Goal: Information Seeking & Learning: Learn about a topic

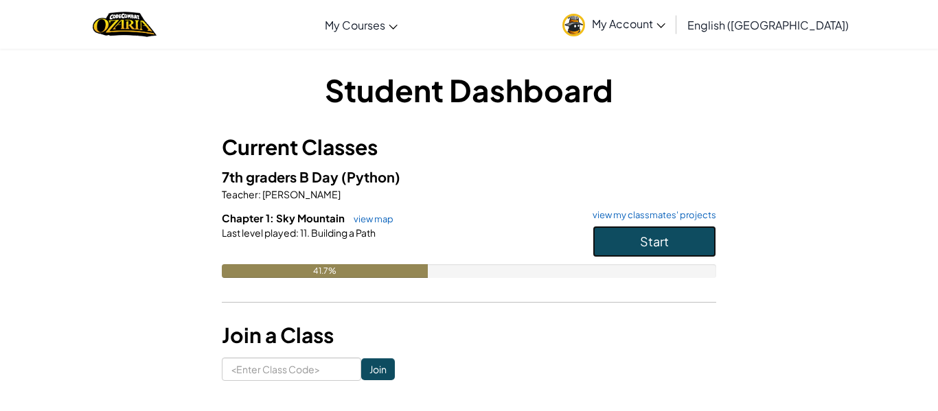
click at [638, 239] on button "Start" at bounding box center [655, 242] width 124 height 32
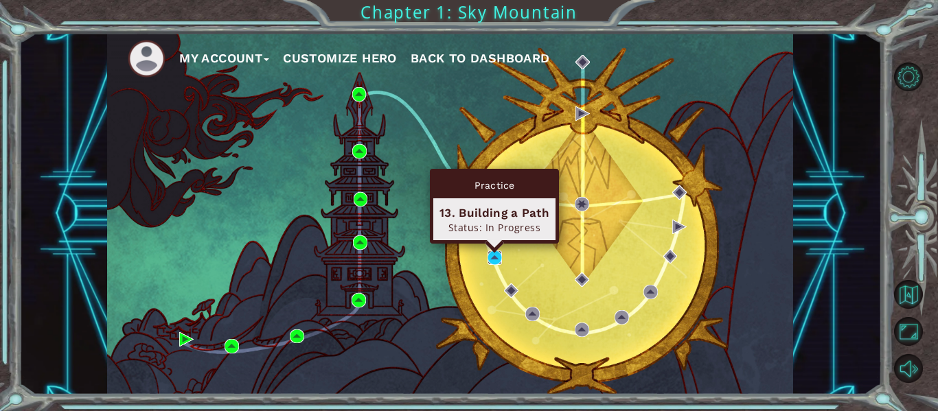
click at [492, 256] on img at bounding box center [495, 258] width 14 height 14
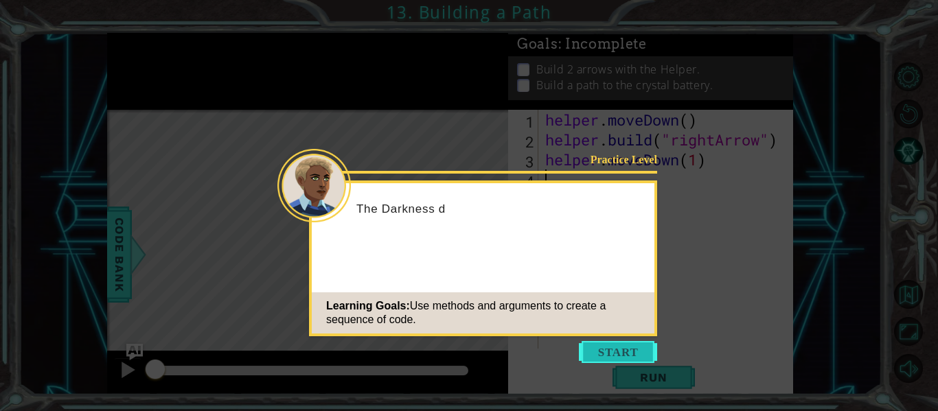
click at [612, 354] on button "Start" at bounding box center [618, 352] width 78 height 22
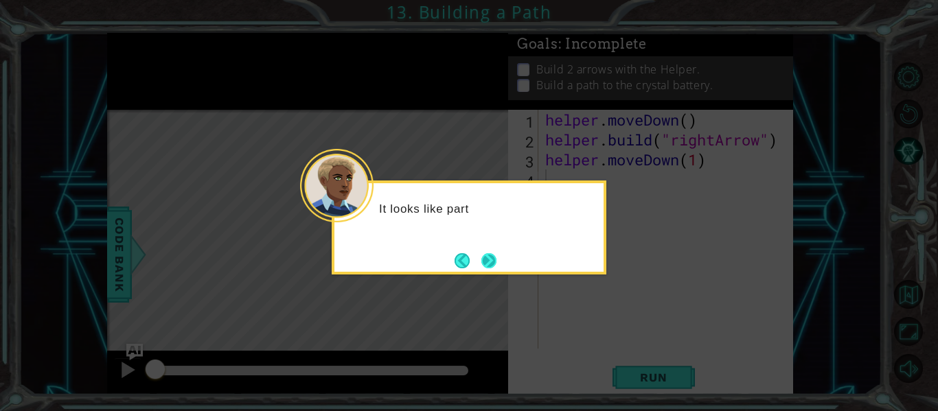
click at [494, 261] on button "Next" at bounding box center [488, 260] width 23 height 23
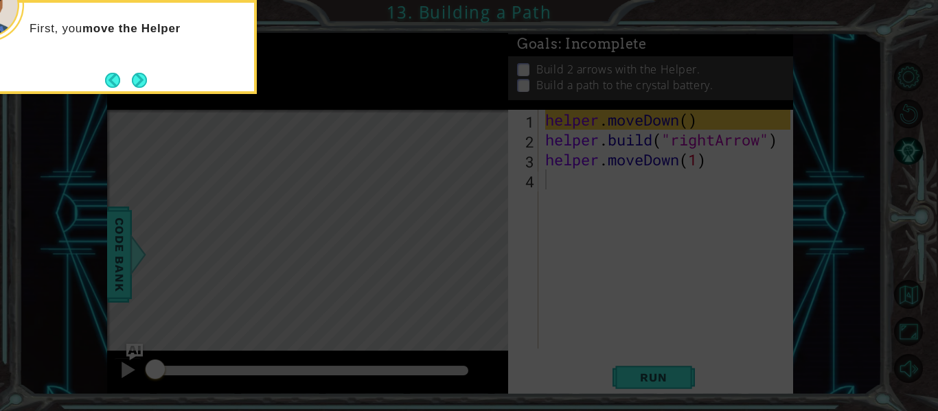
click at [144, 93] on div "First, you move the Helper" at bounding box center [119, 47] width 275 height 94
click at [143, 88] on button "Next" at bounding box center [139, 80] width 19 height 19
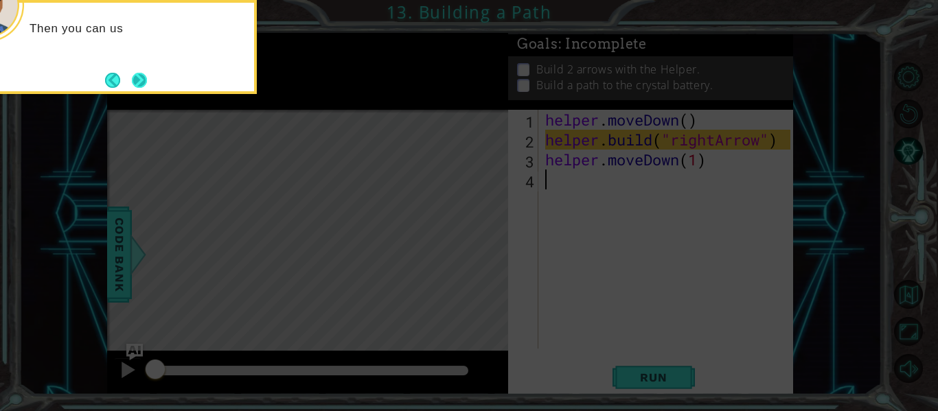
click at [137, 71] on button "Next" at bounding box center [139, 80] width 18 height 18
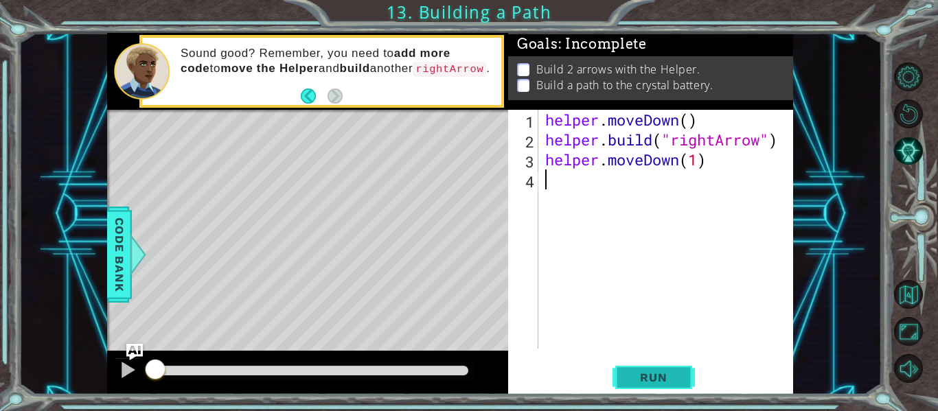
click at [650, 378] on span "Run" at bounding box center [653, 378] width 54 height 14
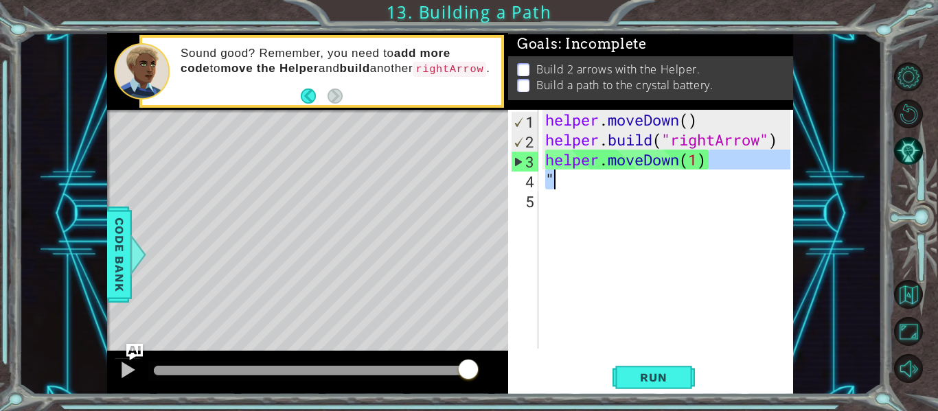
drag, startPoint x: 711, startPoint y: 165, endPoint x: 664, endPoint y: 181, distance: 50.2
click at [664, 181] on div "helper . moveDown ( ) helper . build ( "rightArrow" ) helper . moveDown ( 1 ) "" at bounding box center [669, 249] width 255 height 279
click at [664, 181] on div "helper . moveDown ( ) helper . build ( "rightArrow" ) helper . moveDown ( 1 ) "" at bounding box center [666, 229] width 248 height 239
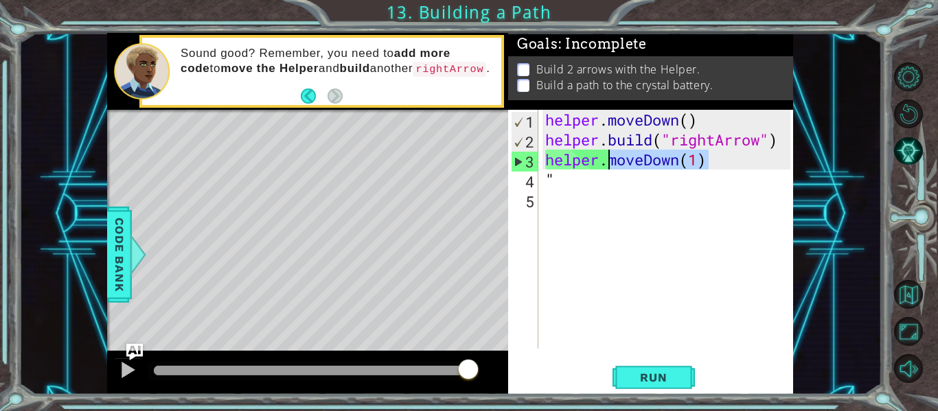
drag, startPoint x: 723, startPoint y: 166, endPoint x: 605, endPoint y: 166, distance: 118.1
click at [605, 166] on div "helper . moveDown ( ) helper . build ( "rightArrow" ) helper . moveDown ( 1 ) "" at bounding box center [669, 249] width 255 height 279
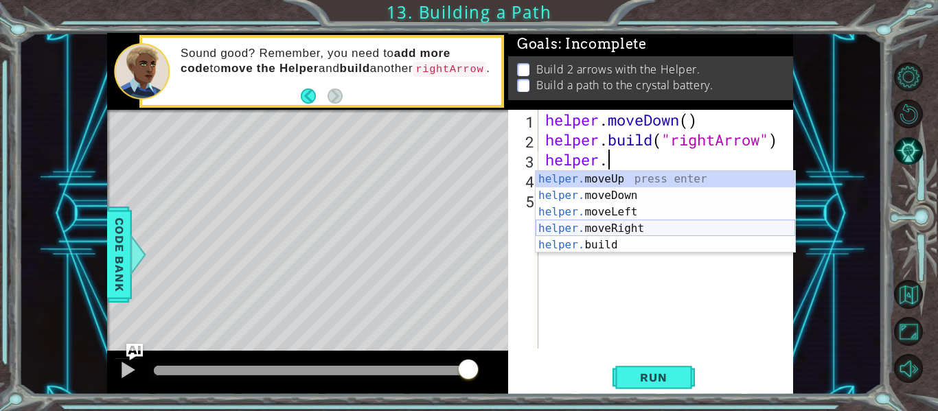
click at [635, 229] on div "helper. moveUp press enter helper. moveDown press enter helper. moveLeft press …" at bounding box center [666, 228] width 260 height 115
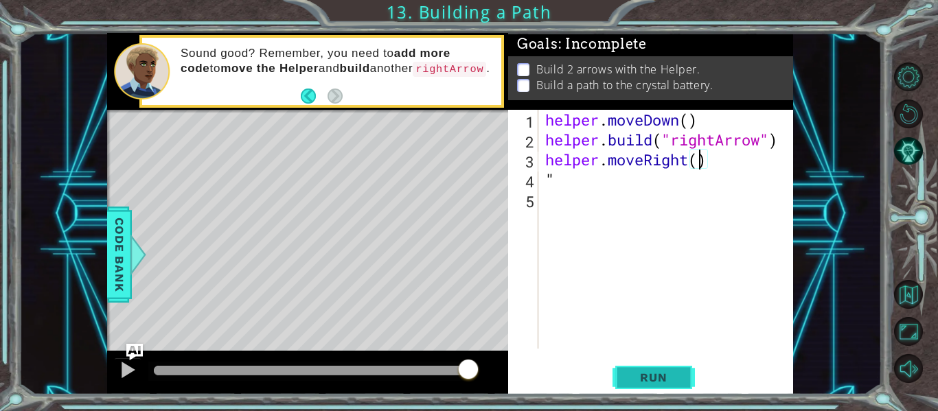
click at [666, 378] on span "Run" at bounding box center [653, 378] width 54 height 14
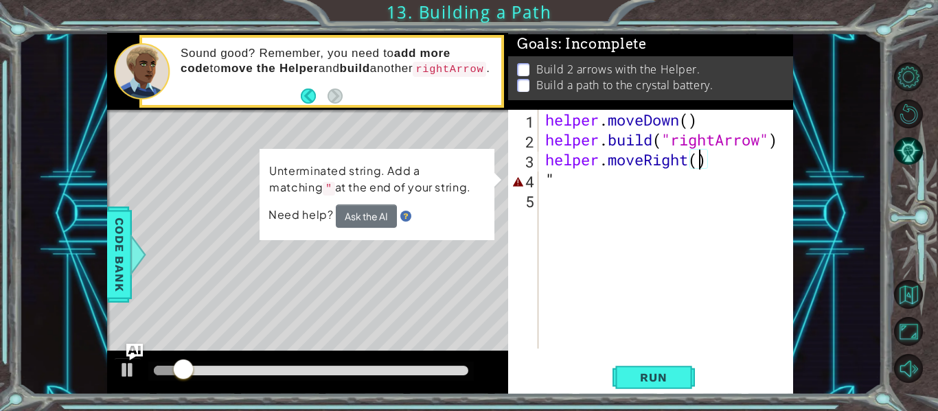
click at [562, 174] on div "helper . moveDown ( ) helper . build ( "rightArrow" ) helper . moveRight ( ) "" at bounding box center [669, 249] width 255 height 279
type textarea """
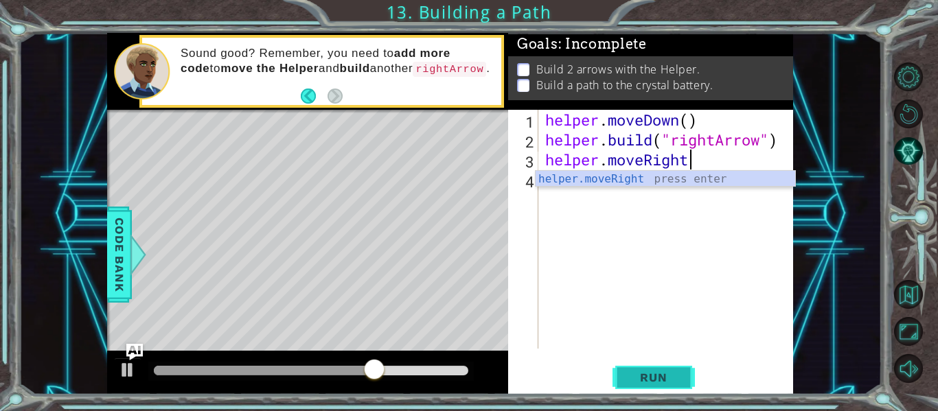
click at [643, 369] on button "Run" at bounding box center [654, 378] width 82 height 28
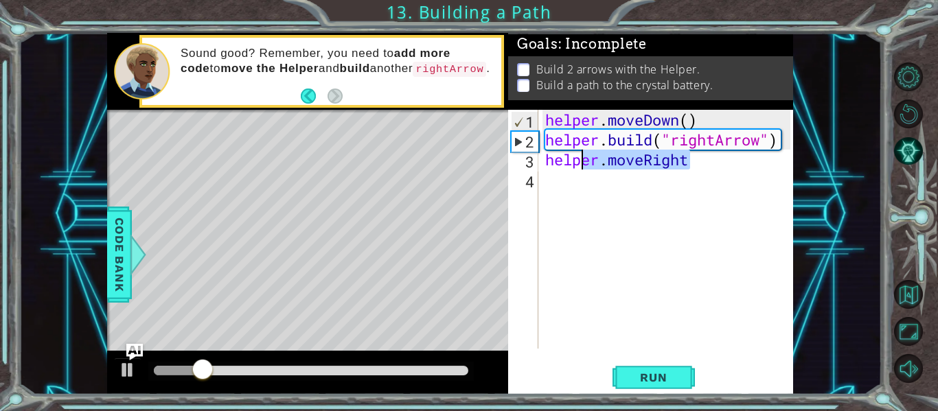
drag, startPoint x: 696, startPoint y: 160, endPoint x: 583, endPoint y: 172, distance: 114.0
click at [583, 172] on div "helper . moveDown ( ) helper . build ( "rightArrow" ) helper . moveRight" at bounding box center [669, 249] width 255 height 279
type textarea "helper.moveRight"
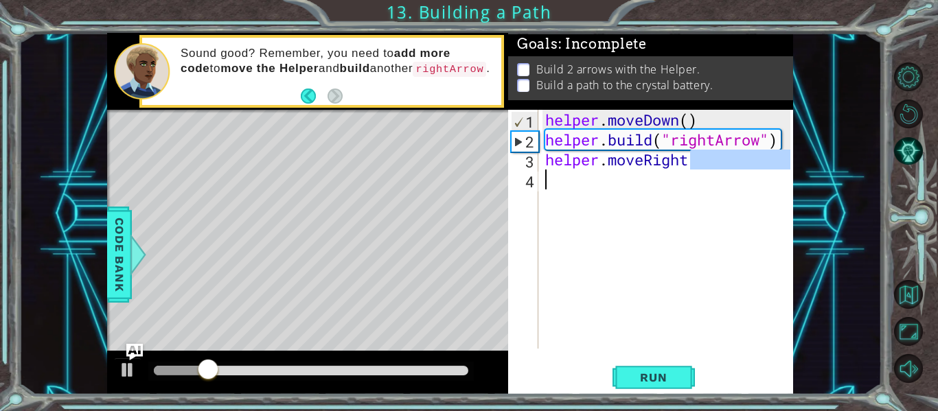
click at [605, 216] on div "helper . moveDown ( ) helper . build ( "rightArrow" ) helper . moveRight" at bounding box center [666, 229] width 248 height 239
click at [696, 161] on div "helper . moveDown ( ) helper . build ( "rightArrow" ) helper . moveRight" at bounding box center [669, 249] width 255 height 279
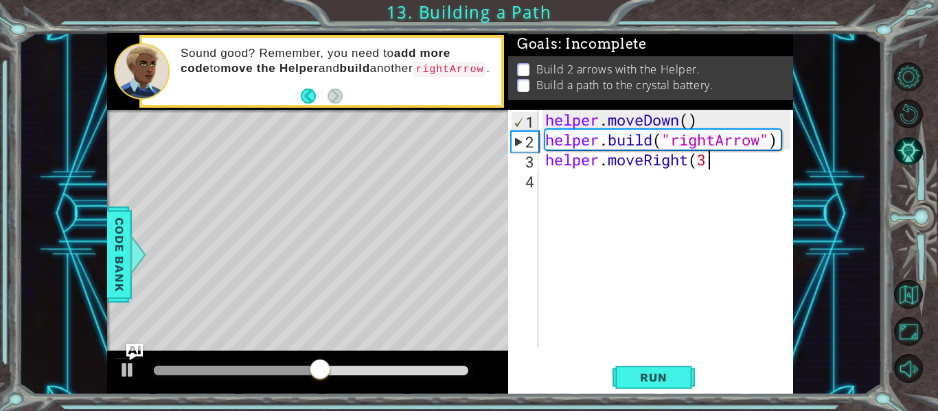
scroll to position [0, 7]
type textarea "helper.moveRight(3)"
click at [659, 375] on span "Run" at bounding box center [653, 378] width 54 height 14
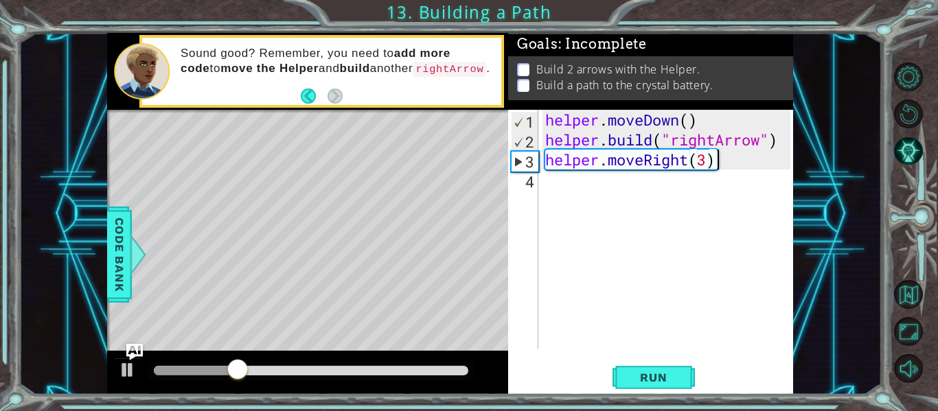
click at [549, 186] on div "helper . moveDown ( ) helper . build ( "rightArrow" ) helper . moveRight ( 3 )" at bounding box center [669, 249] width 255 height 279
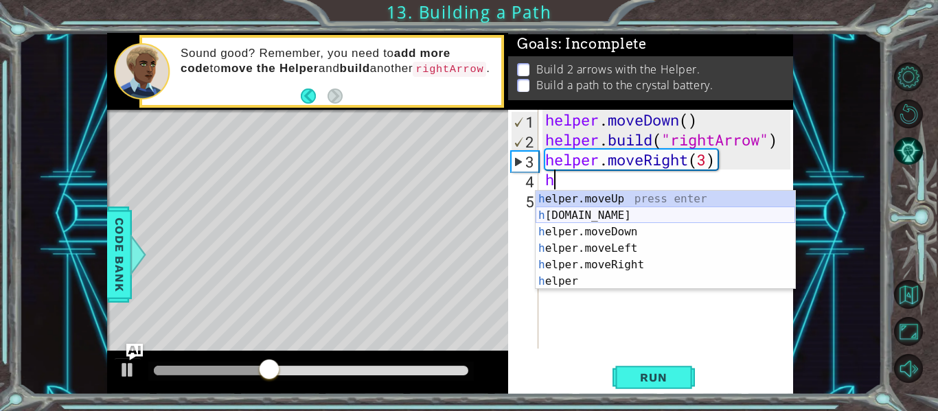
click at [602, 217] on div "h elper.moveUp press enter h [DOMAIN_NAME] press enter h elper.moveDown press e…" at bounding box center [666, 257] width 260 height 132
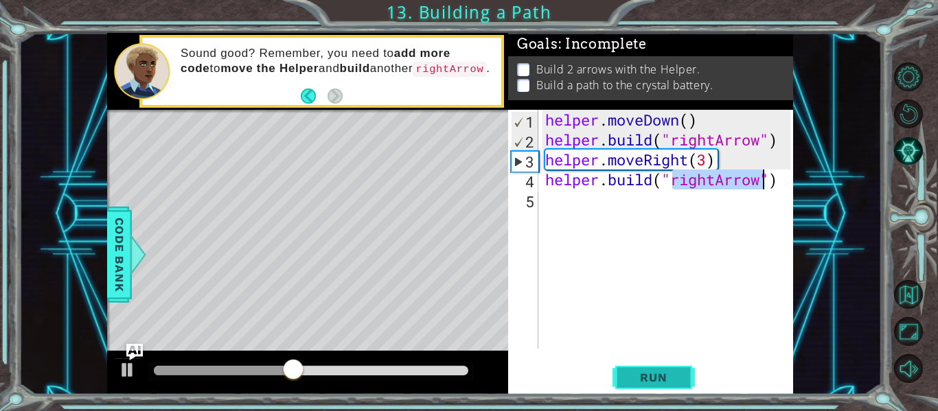
type textarea "[DOMAIN_NAME]("rightArrow")"
click at [650, 371] on span "Run" at bounding box center [653, 378] width 54 height 14
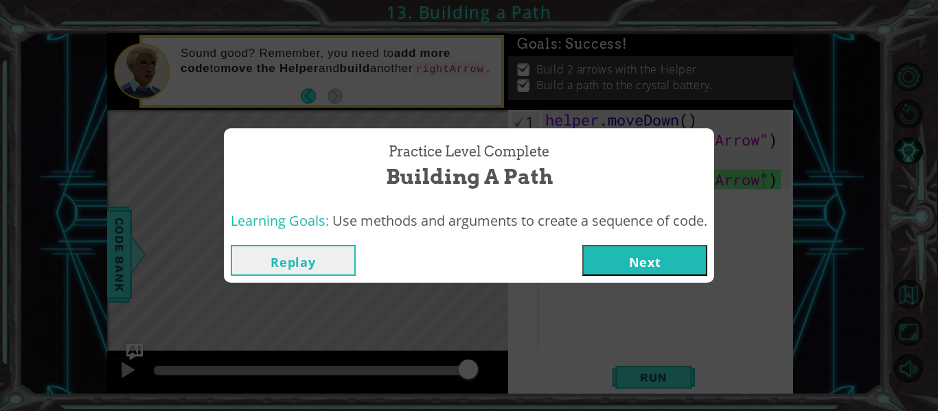
click at [629, 255] on button "Next" at bounding box center [644, 260] width 125 height 31
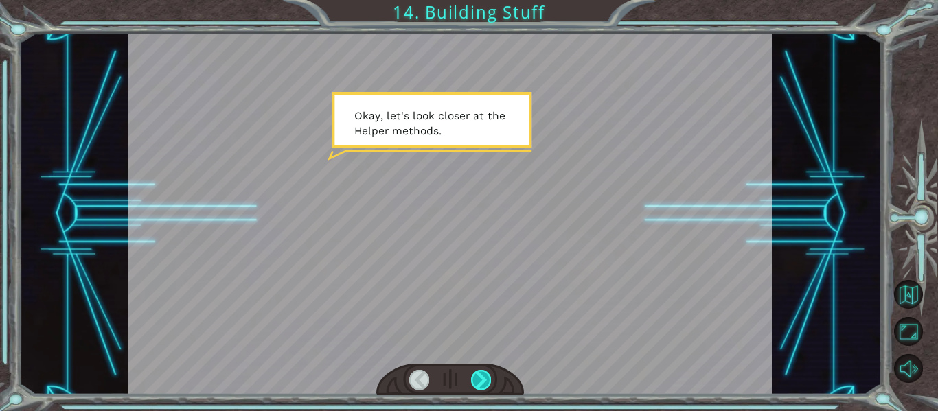
click at [485, 376] on div at bounding box center [481, 379] width 20 height 19
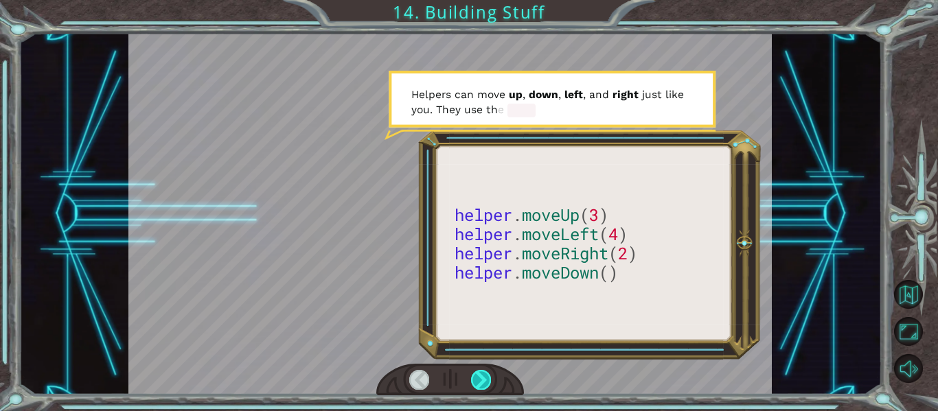
click at [481, 373] on div at bounding box center [481, 379] width 20 height 19
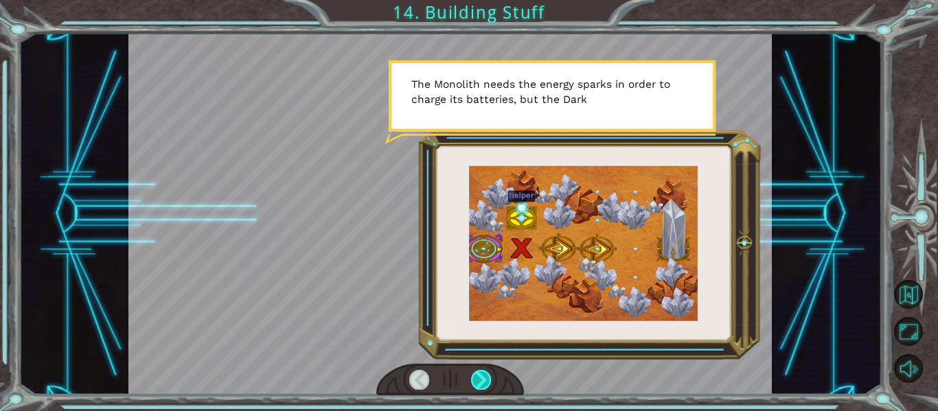
click at [481, 373] on div at bounding box center [481, 379] width 20 height 19
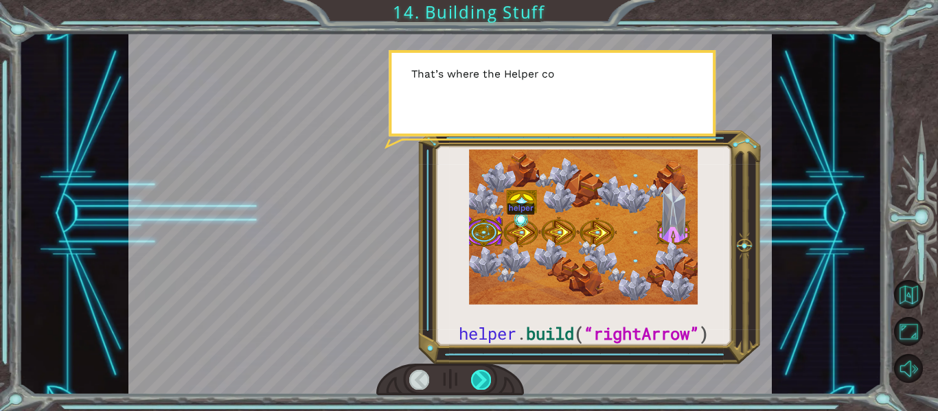
click at [481, 373] on div at bounding box center [481, 379] width 20 height 19
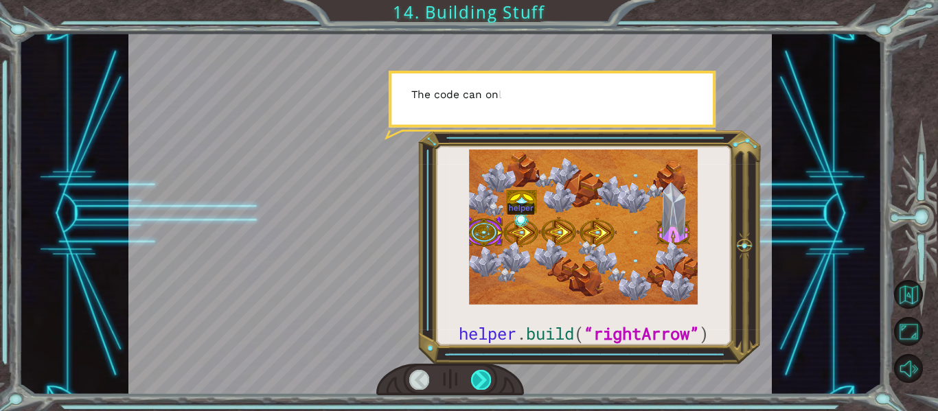
click at [481, 373] on div at bounding box center [481, 379] width 20 height 19
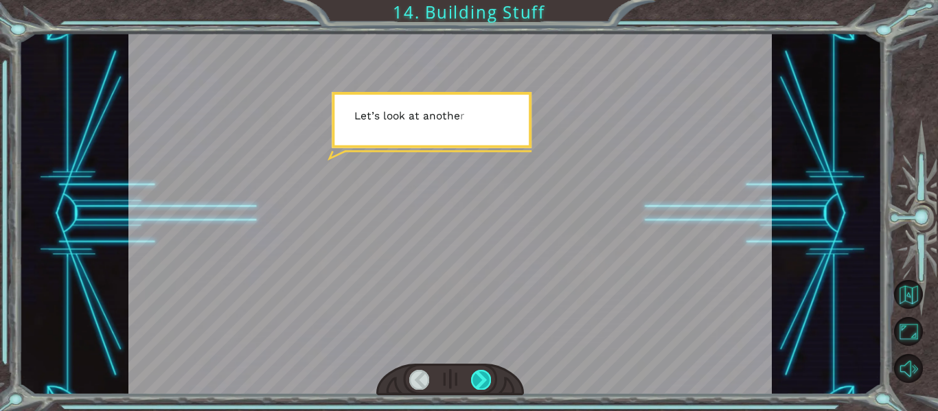
click at [481, 373] on div at bounding box center [481, 379] width 20 height 19
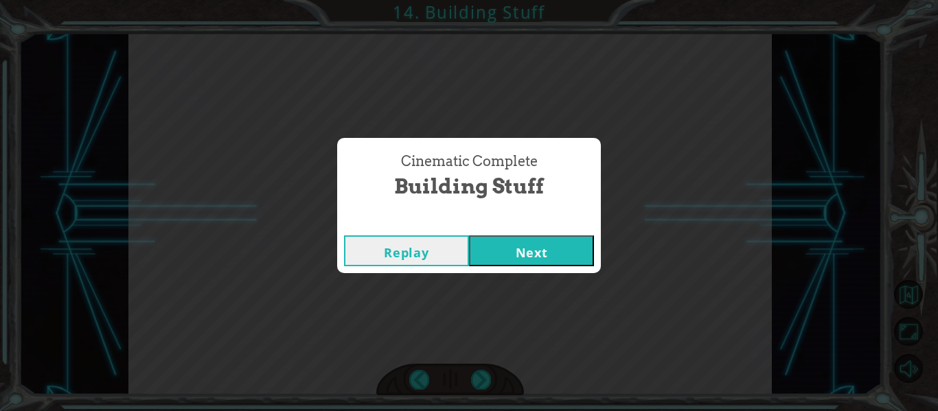
click at [528, 244] on button "Next" at bounding box center [531, 251] width 125 height 31
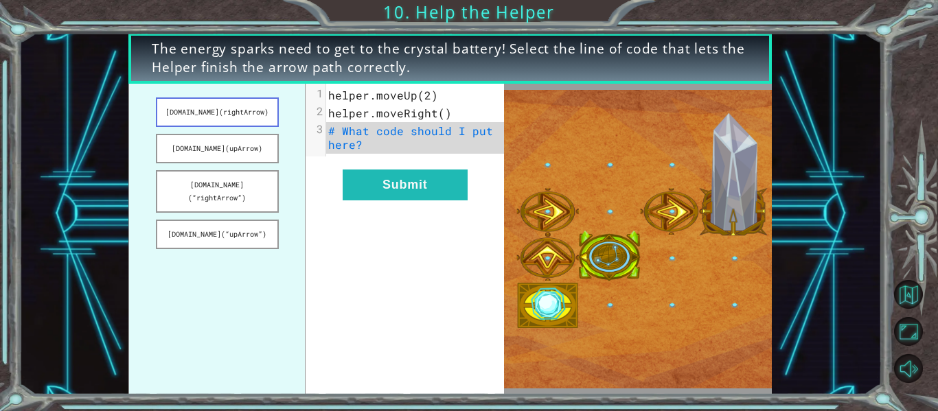
click at [245, 115] on button "[DOMAIN_NAME](rightArrow)" at bounding box center [217, 113] width 123 height 30
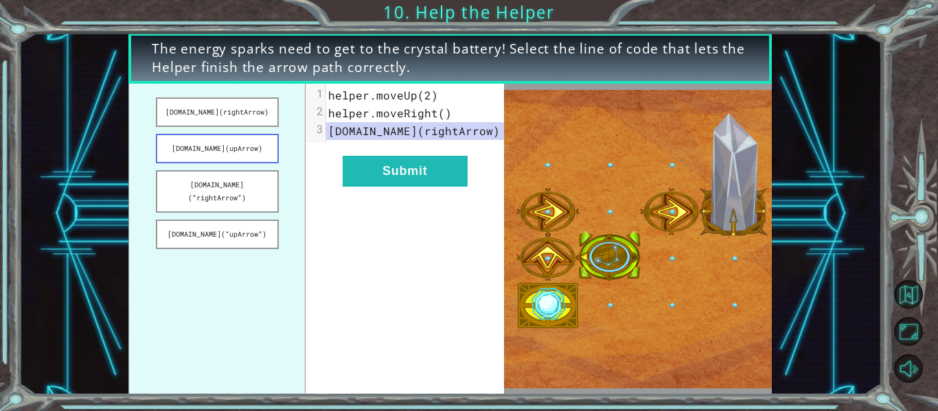
click at [242, 149] on button "[DOMAIN_NAME](upArrow)" at bounding box center [217, 149] width 123 height 30
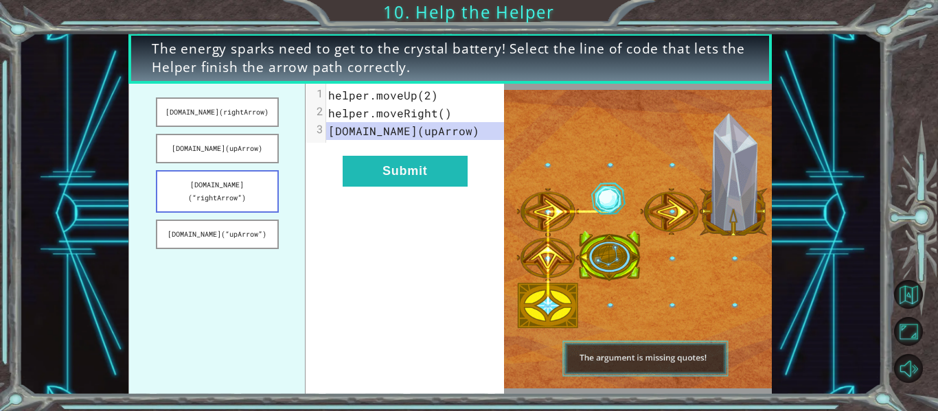
click at [244, 180] on button "[DOMAIN_NAME](“rightArrow”)" at bounding box center [217, 191] width 123 height 43
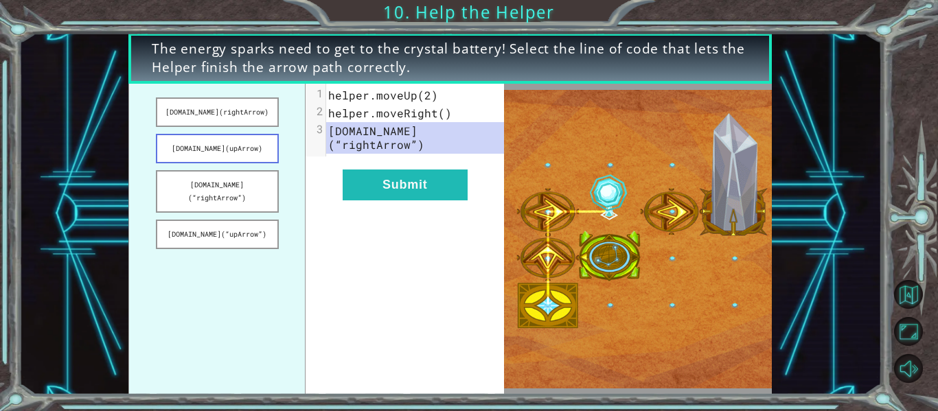
click at [233, 148] on button "[DOMAIN_NAME](upArrow)" at bounding box center [217, 149] width 123 height 30
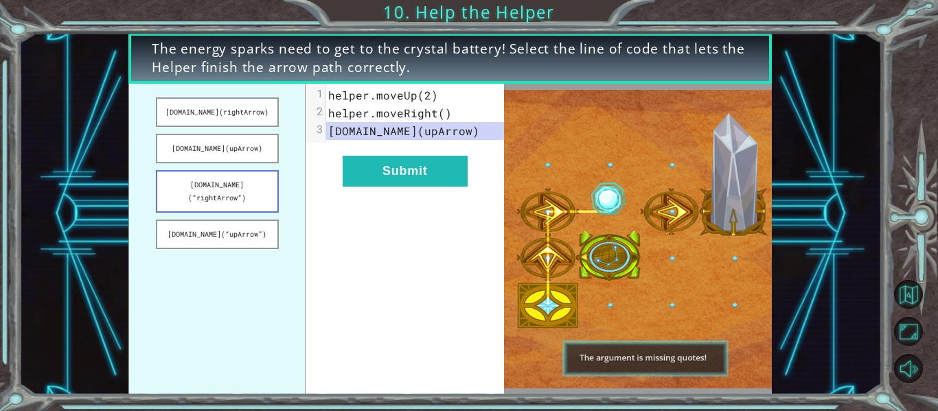
click at [246, 180] on button "[DOMAIN_NAME](“rightArrow”)" at bounding box center [217, 191] width 123 height 43
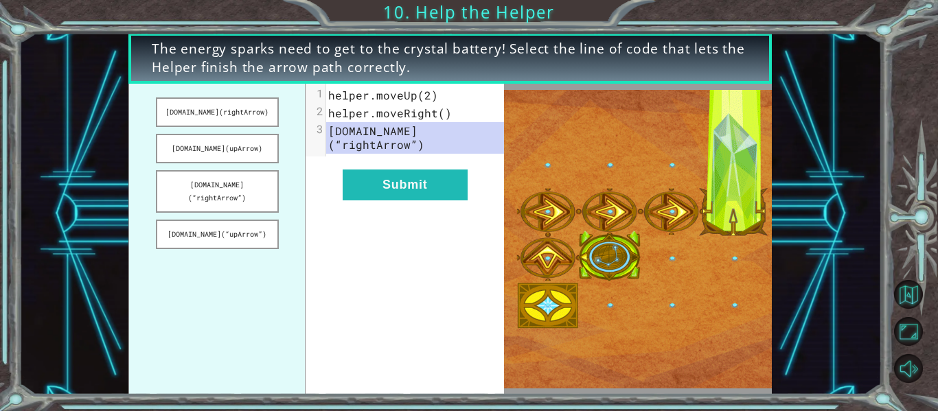
click at [420, 137] on span "[DOMAIN_NAME](“rightArrow”)" at bounding box center [376, 138] width 96 height 28
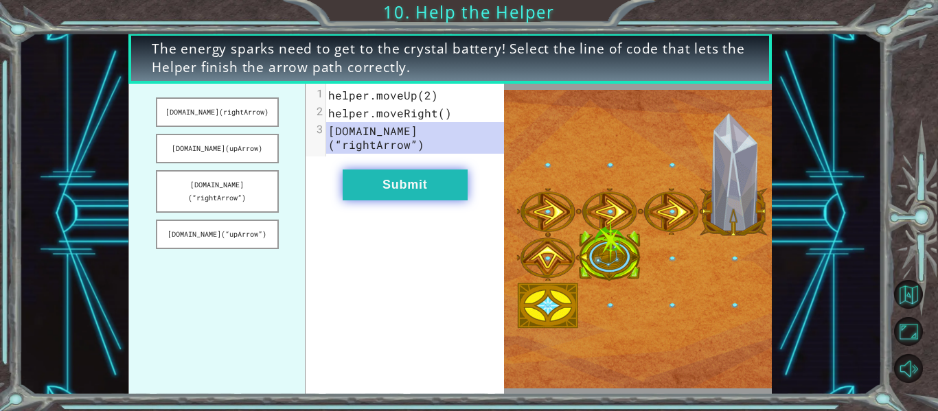
click at [417, 170] on button "Submit" at bounding box center [405, 185] width 125 height 31
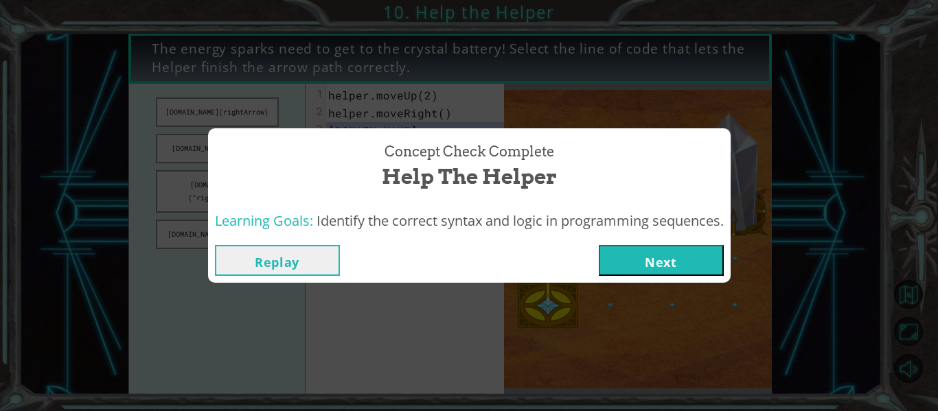
click at [640, 265] on button "Next" at bounding box center [661, 260] width 125 height 31
